Goal: Information Seeking & Learning: Check status

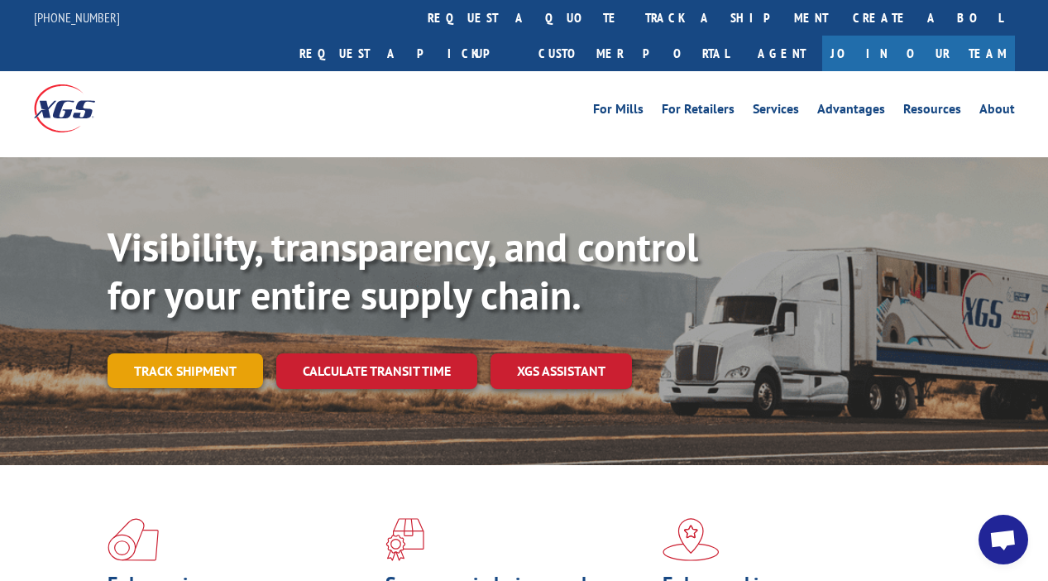
click at [193, 353] on link "Track shipment" at bounding box center [186, 370] width 156 height 35
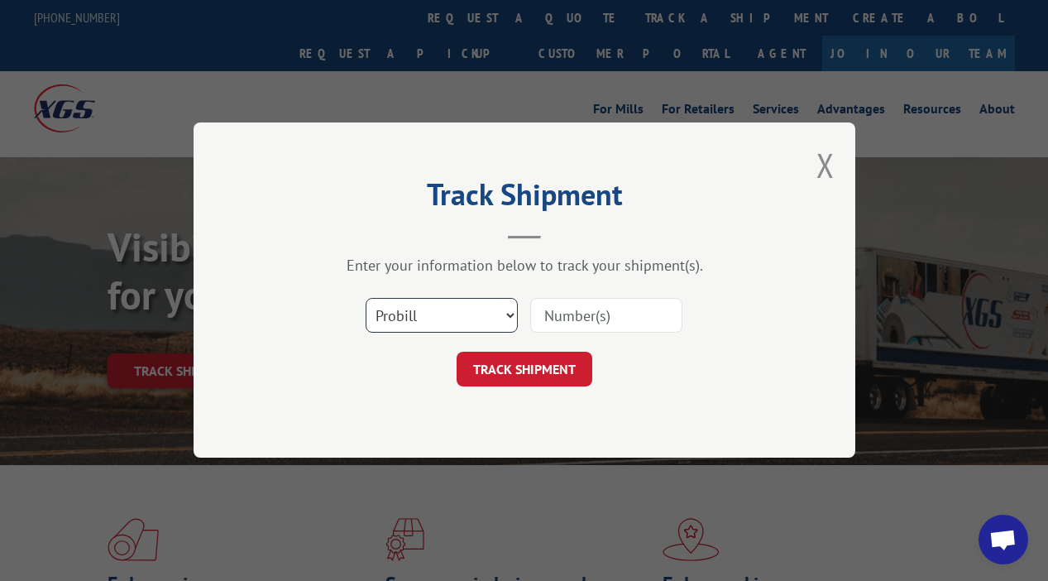
click at [508, 314] on select "Select category... Probill BOL PO" at bounding box center [442, 316] width 152 height 35
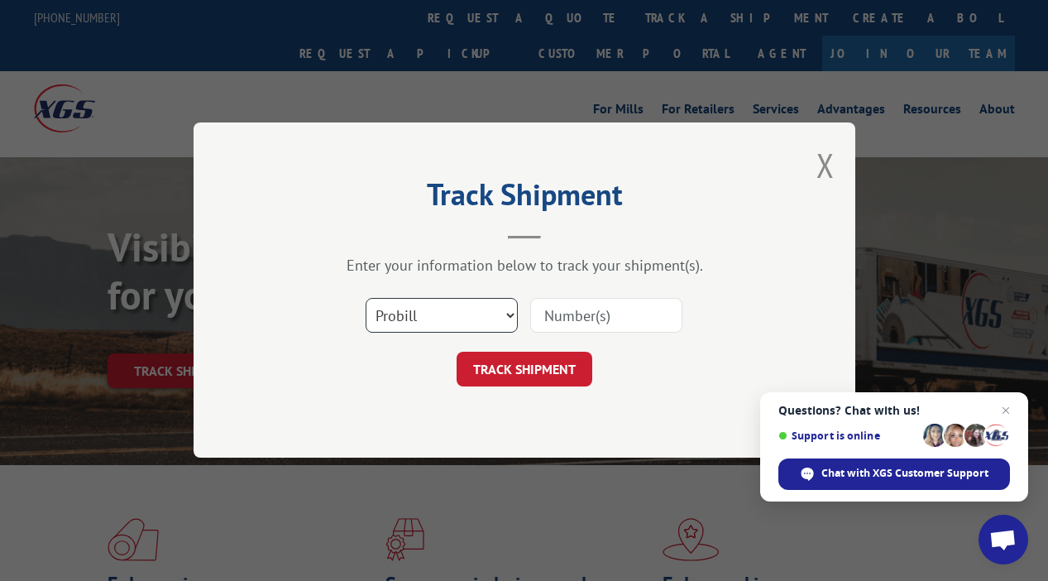
select select "bol"
click at [554, 314] on input at bounding box center [606, 316] width 152 height 35
paste input "17613067"
type input "17613067"
click at [543, 365] on button "TRACK SHIPMENT" at bounding box center [525, 369] width 136 height 35
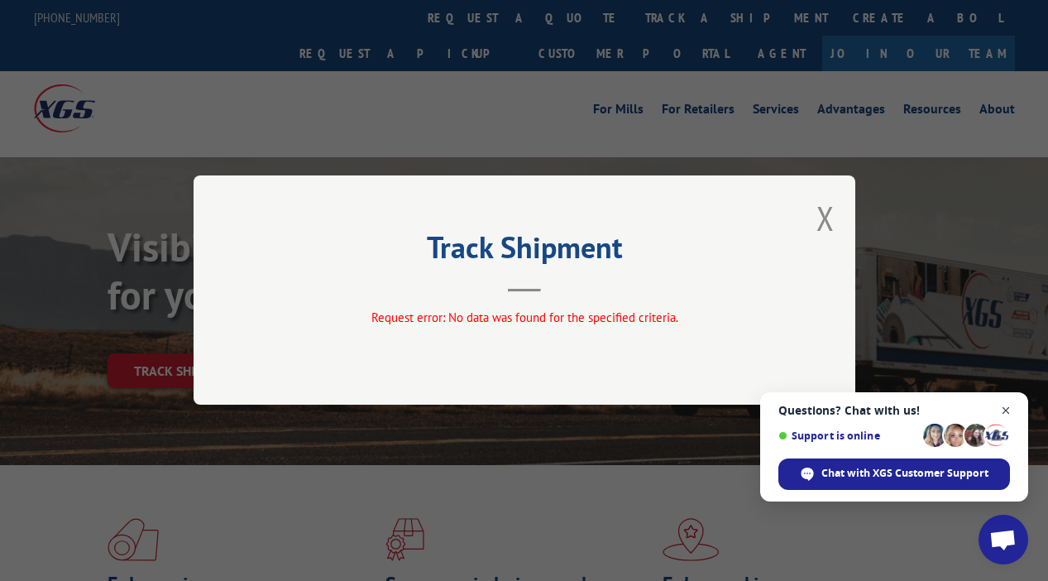
click at [1006, 409] on span "Close chat" at bounding box center [1006, 410] width 21 height 21
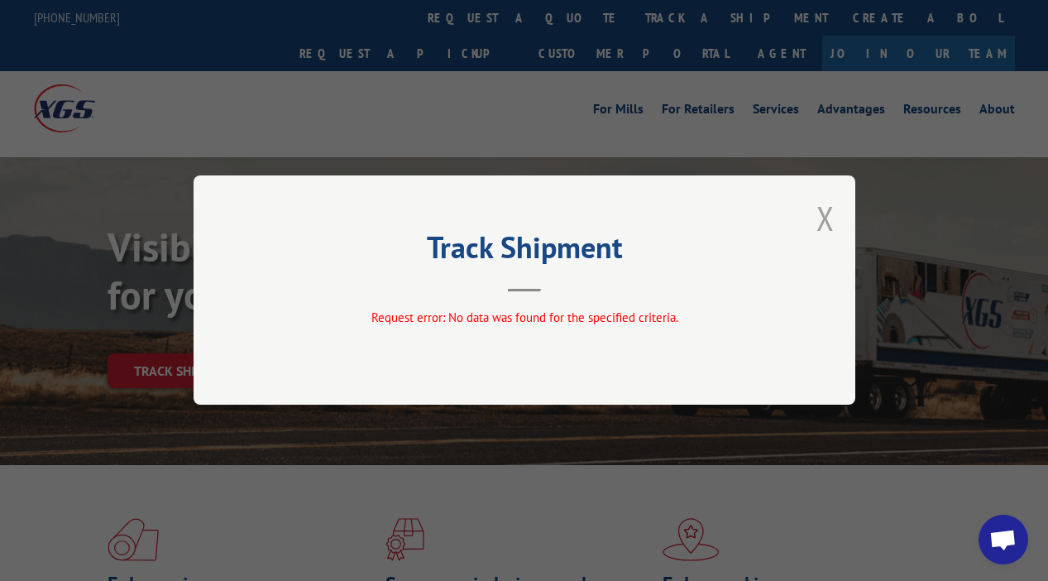
click at [829, 213] on button "Close modal" at bounding box center [826, 218] width 18 height 44
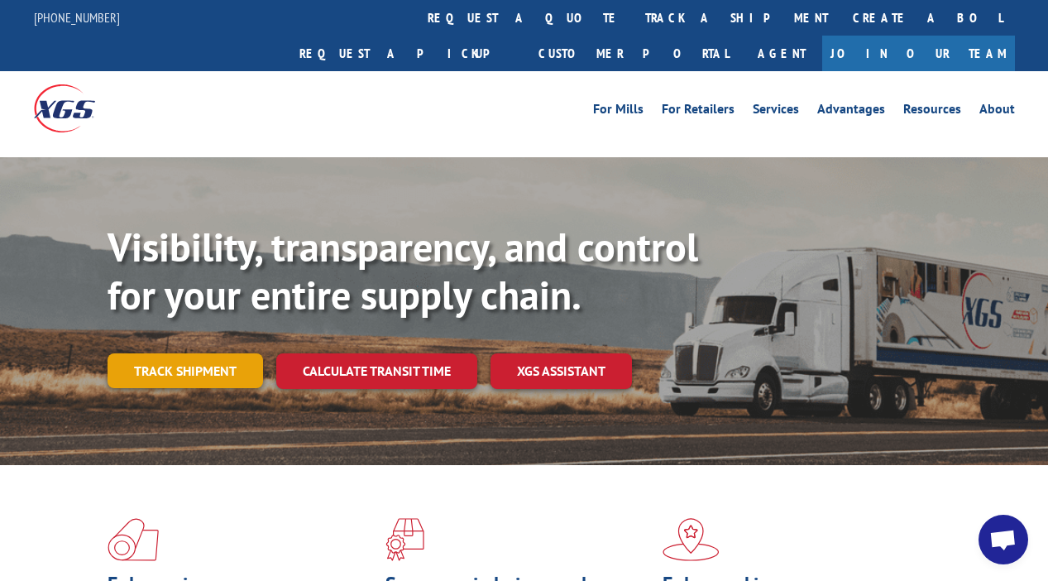
click at [218, 353] on link "Track shipment" at bounding box center [186, 370] width 156 height 35
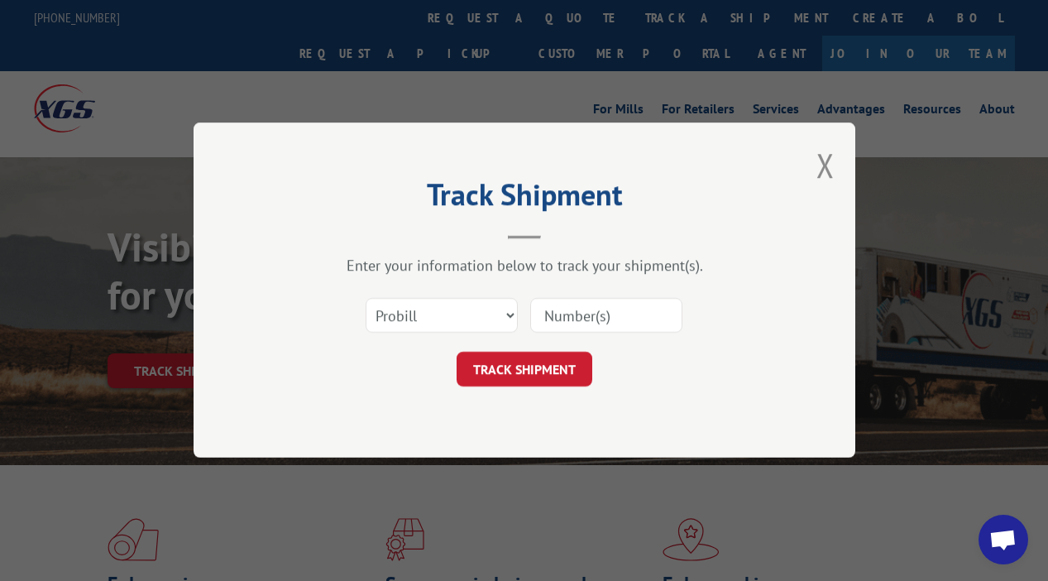
click at [571, 317] on input at bounding box center [606, 316] width 152 height 35
paste input "17613067"
type input "17613067"
click at [511, 312] on select "Select category... Probill BOL PO" at bounding box center [442, 316] width 152 height 35
select select "bol"
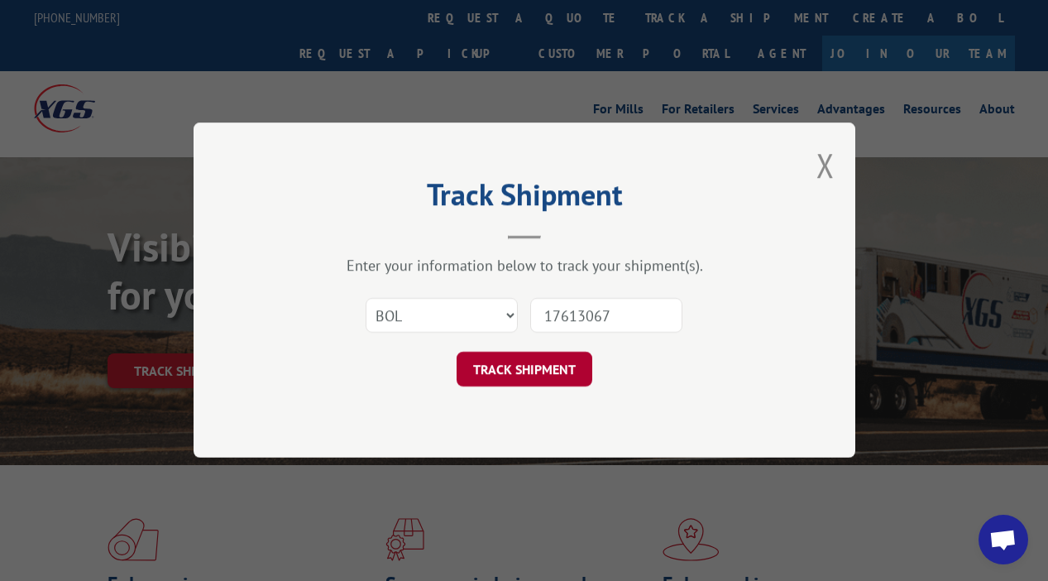
click at [515, 375] on button "TRACK SHIPMENT" at bounding box center [525, 369] width 136 height 35
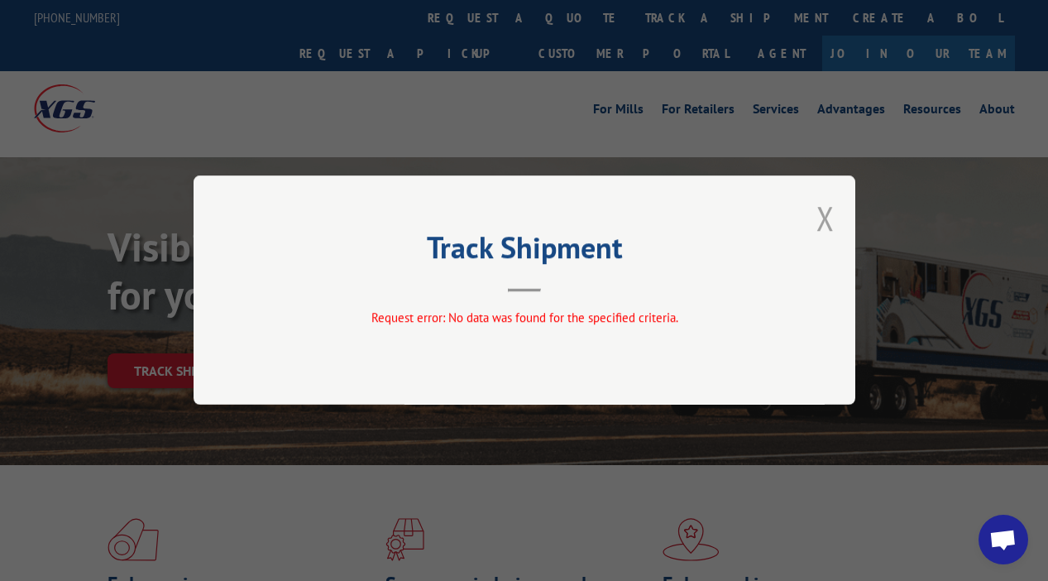
click at [822, 214] on button "Close modal" at bounding box center [826, 218] width 18 height 44
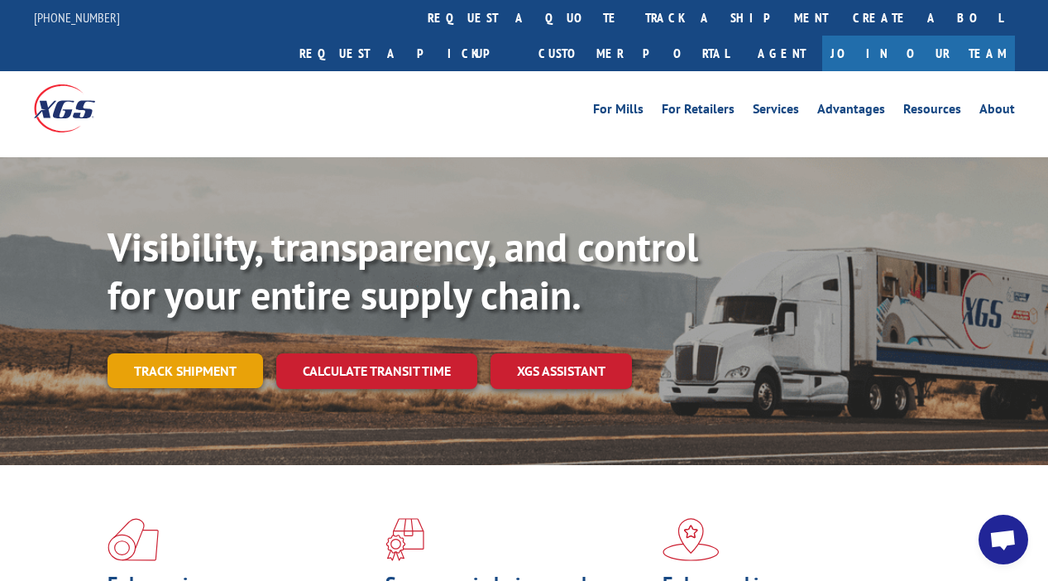
click at [231, 353] on link "Track shipment" at bounding box center [186, 370] width 156 height 35
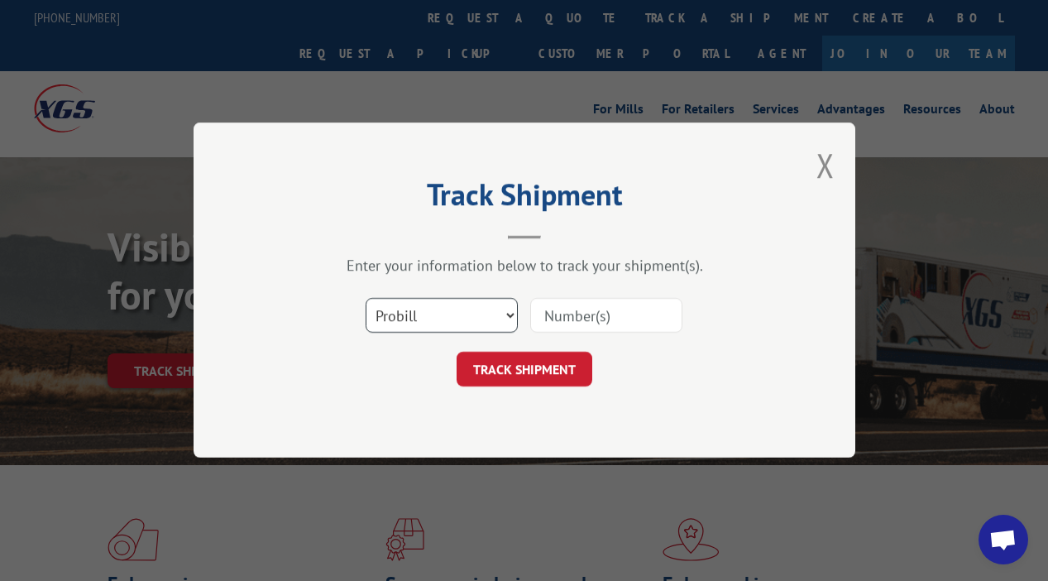
click at [510, 310] on select "Select category... Probill BOL PO" at bounding box center [442, 316] width 152 height 35
click at [548, 312] on input at bounding box center [606, 316] width 152 height 35
paste input "17613067"
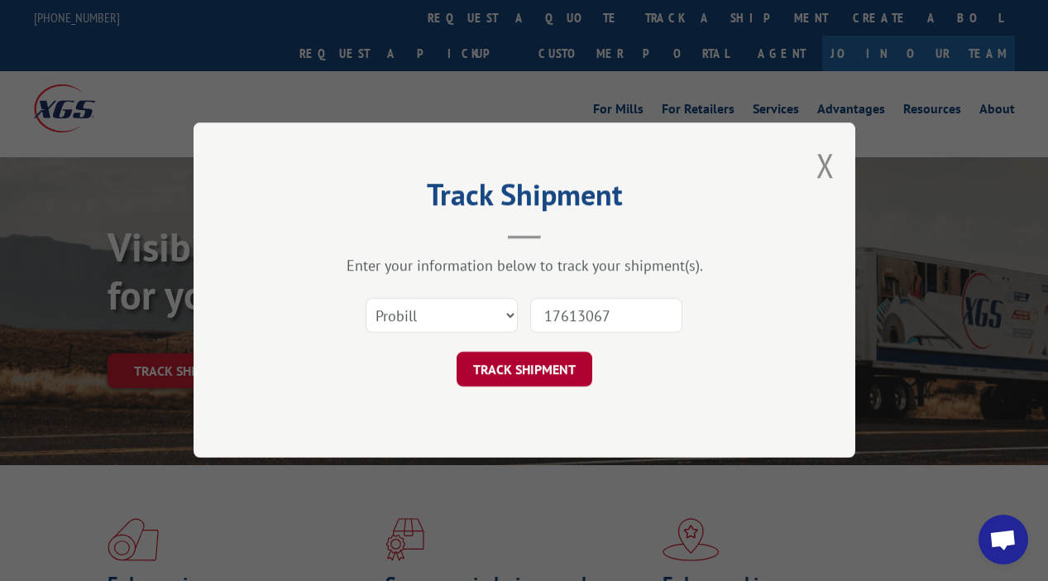
type input "17613067"
click at [553, 368] on button "TRACK SHIPMENT" at bounding box center [525, 369] width 136 height 35
